Goal: Find specific page/section: Find specific page/section

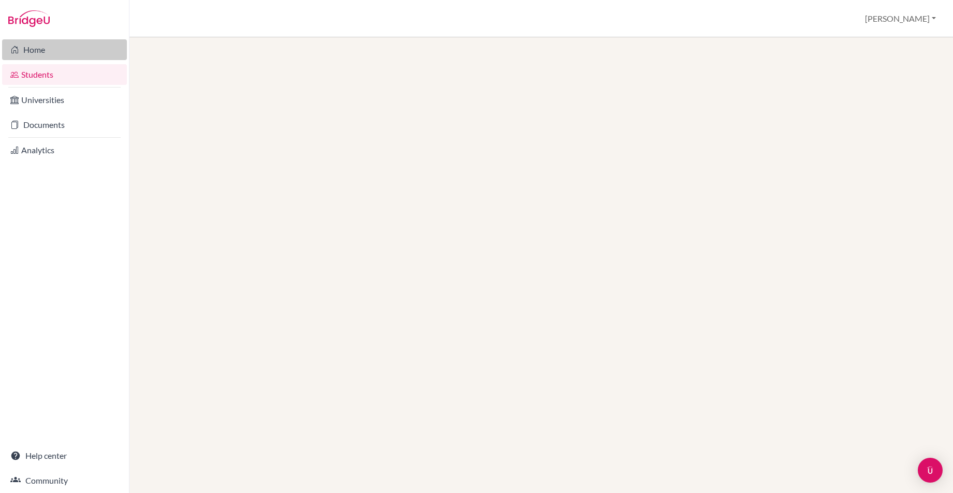
click at [39, 51] on link "Home" at bounding box center [64, 49] width 125 height 21
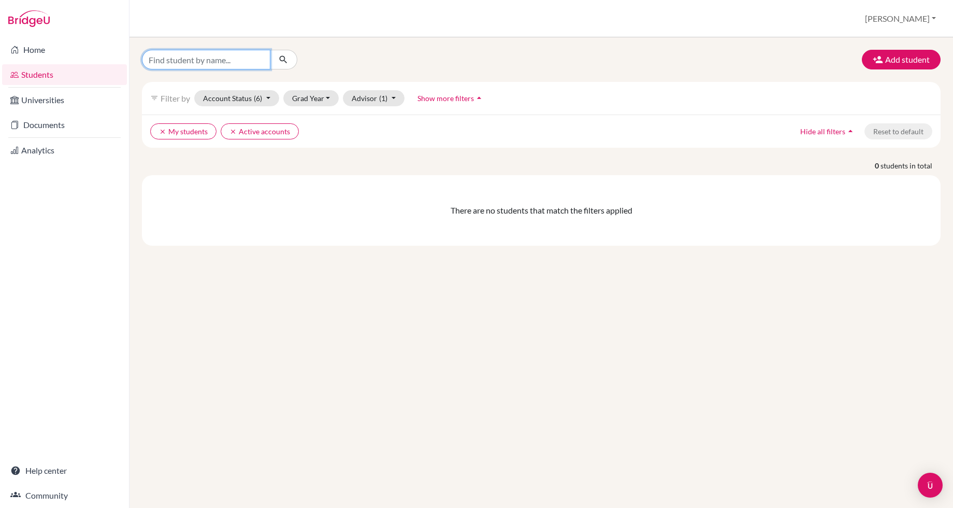
click at [217, 63] on input "Find student by name..." at bounding box center [206, 60] width 129 height 20
type input "[PERSON_NAME]"
click at [283, 60] on button "submit" at bounding box center [283, 60] width 27 height 20
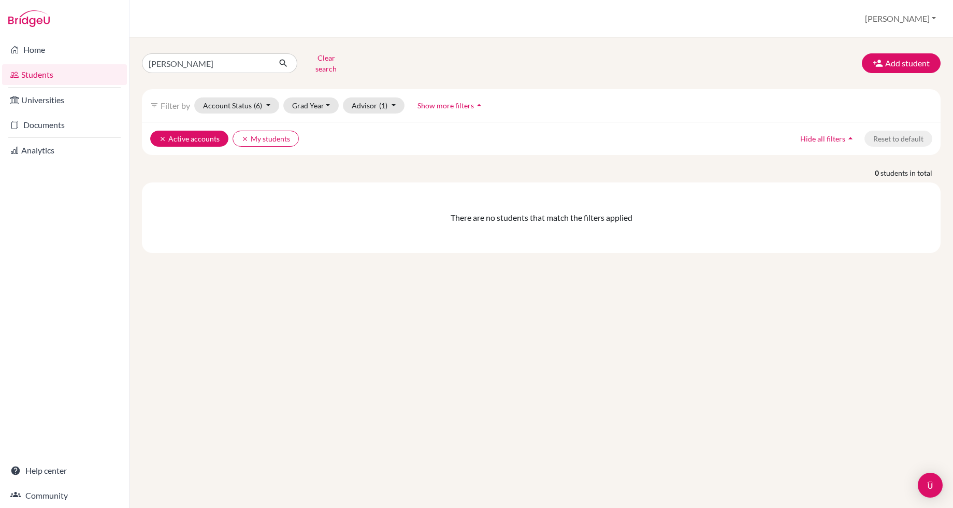
click at [160, 135] on icon "clear" at bounding box center [162, 138] width 7 height 7
click at [159, 135] on icon "clear" at bounding box center [162, 138] width 7 height 7
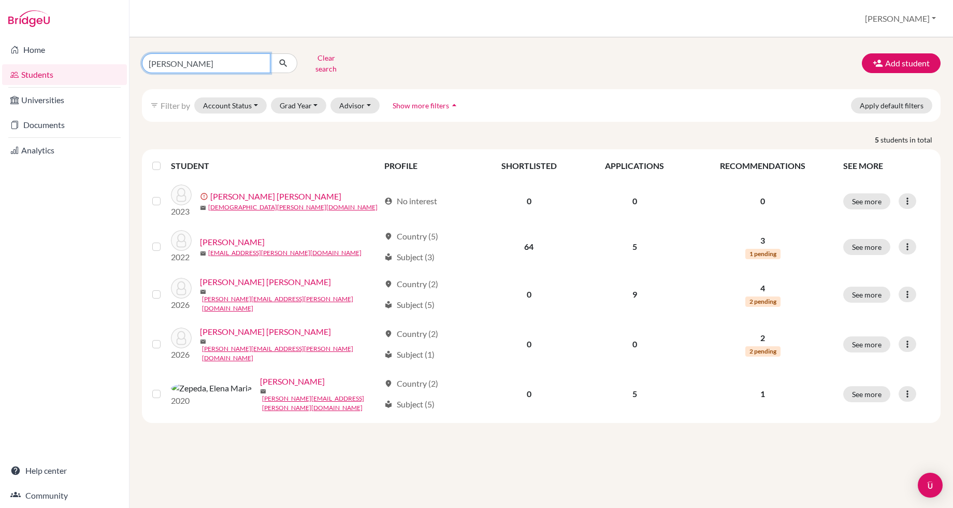
click at [166, 59] on input "[PERSON_NAME]" at bounding box center [206, 63] width 129 height 20
type input "[PERSON_NAME]"
click at [283, 60] on button "submit" at bounding box center [283, 63] width 27 height 20
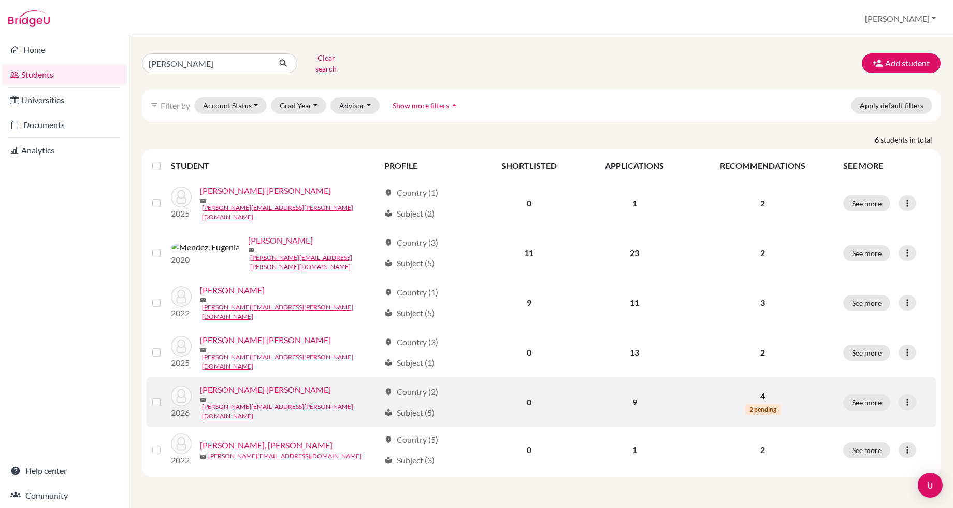
click at [266, 383] on link "[PERSON_NAME] [PERSON_NAME]" at bounding box center [265, 389] width 131 height 12
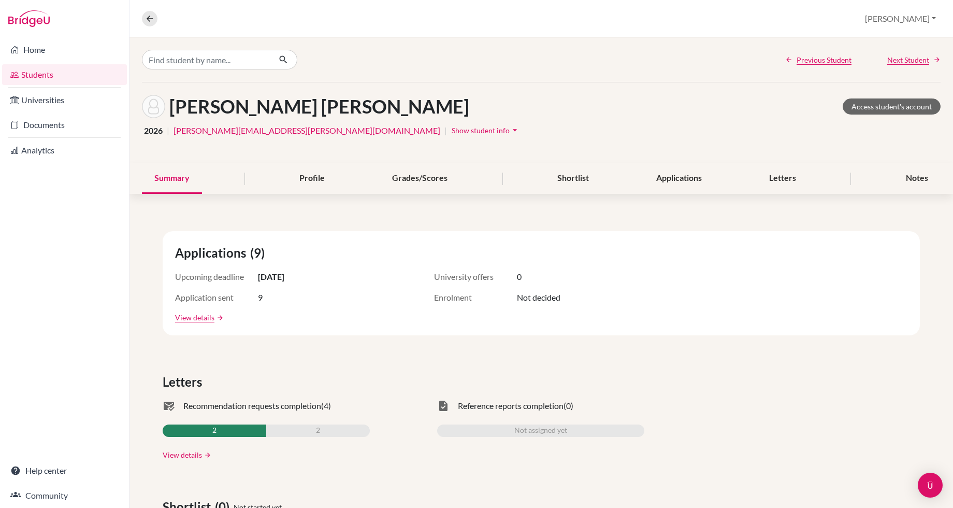
click at [180, 454] on link "View details" at bounding box center [182, 454] width 39 height 11
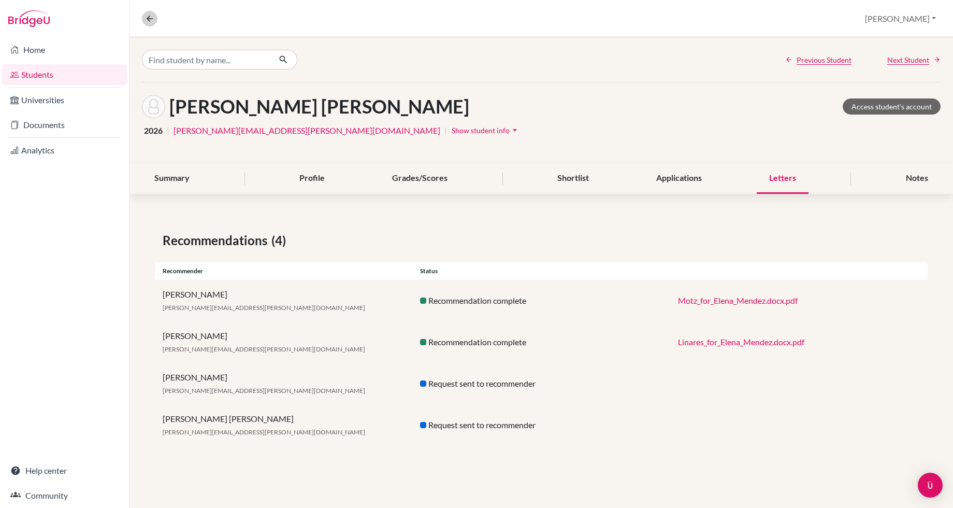
click at [148, 20] on icon at bounding box center [149, 18] width 9 height 9
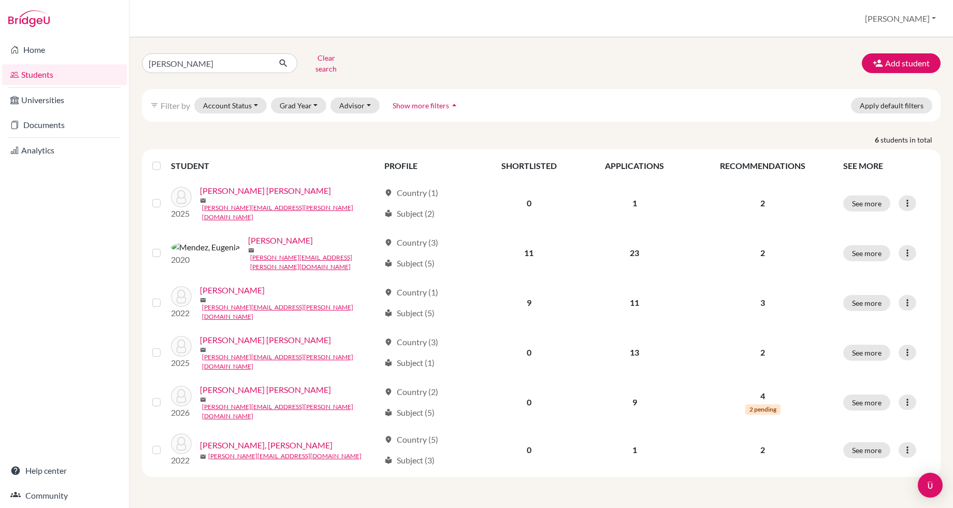
click at [270, 58] on button "submit" at bounding box center [283, 63] width 27 height 20
click at [213, 59] on input "[PERSON_NAME]" at bounding box center [206, 63] width 129 height 20
type input "b"
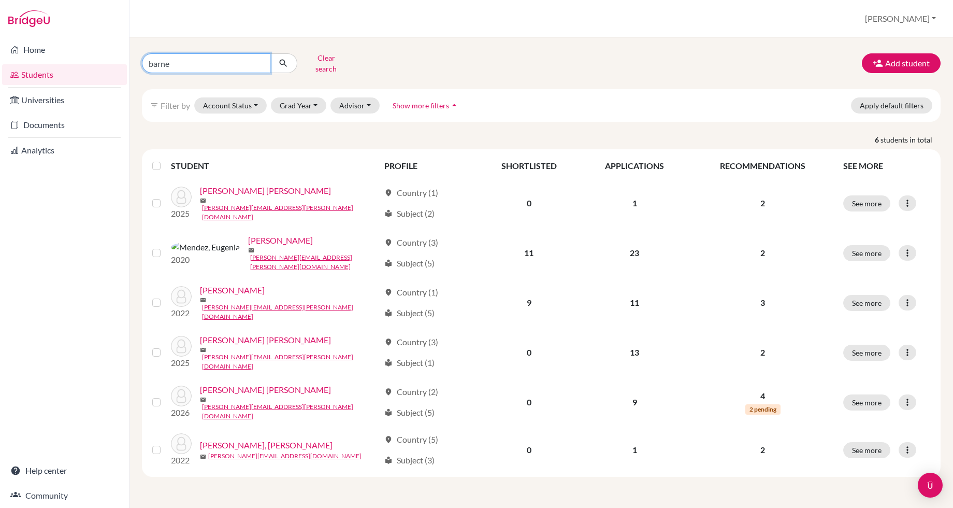
type input "[PERSON_NAME]"
click at [283, 60] on button "submit" at bounding box center [283, 63] width 27 height 20
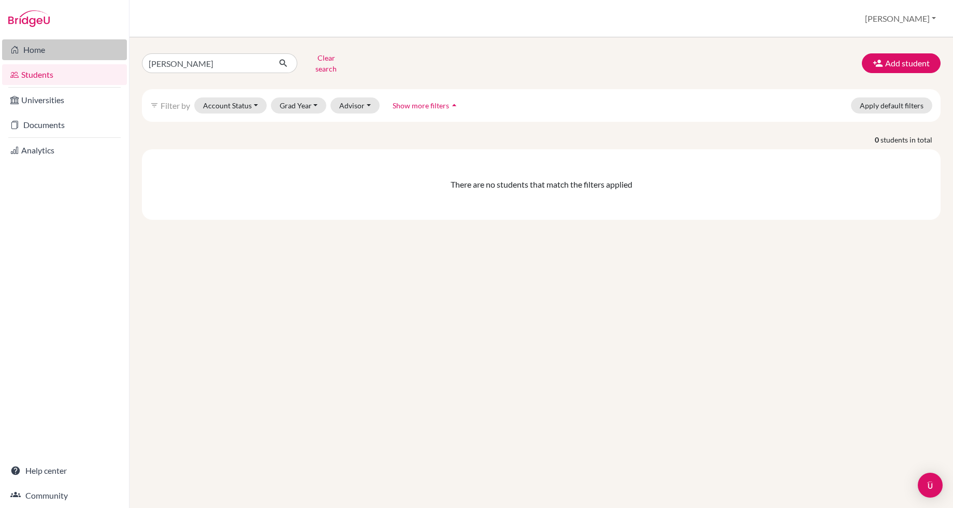
click at [44, 54] on link "Home" at bounding box center [64, 49] width 125 height 21
